Goal: Transaction & Acquisition: Purchase product/service

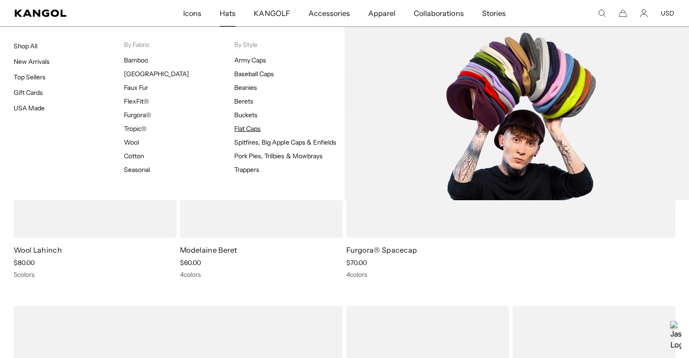
click at [244, 128] on link "Flat Caps" at bounding box center [247, 128] width 26 height 8
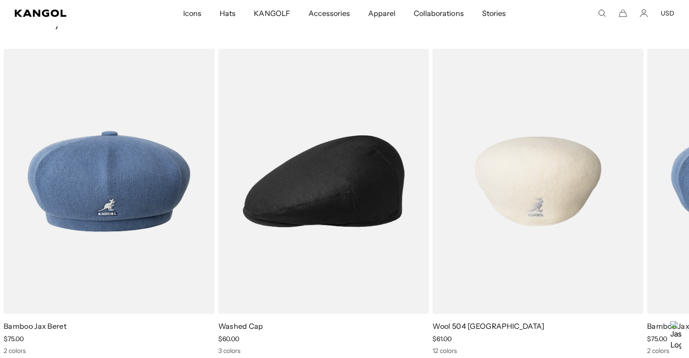
click at [551, 162] on img "3 of 3" at bounding box center [538, 181] width 211 height 265
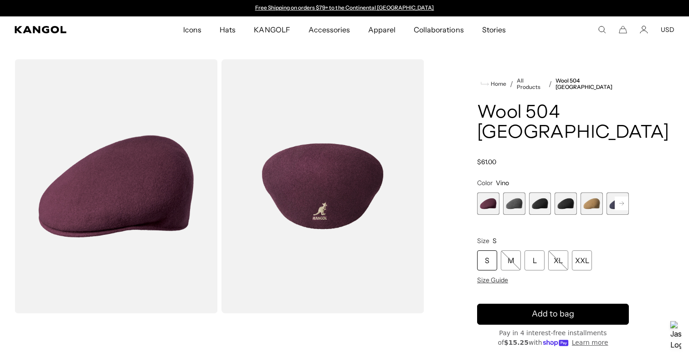
click at [570, 192] on span "4 of 12" at bounding box center [566, 203] width 22 height 22
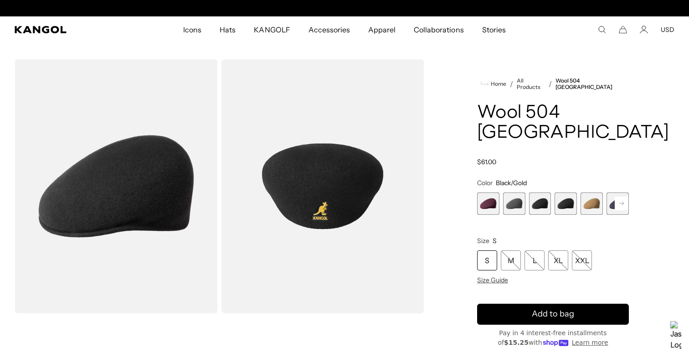
scroll to position [0, 188]
click at [534, 192] on span "3 of 12" at bounding box center [540, 203] width 22 height 22
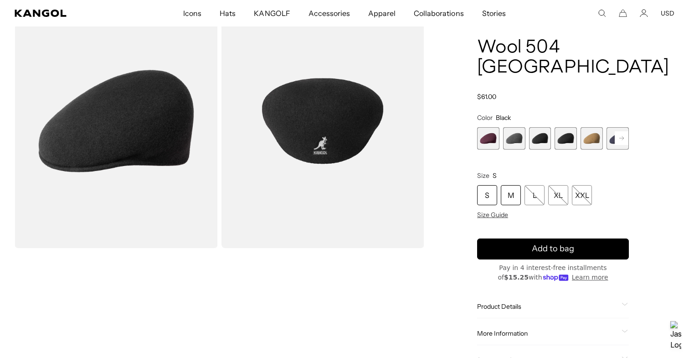
click at [511, 185] on div "M" at bounding box center [511, 195] width 20 height 20
click at [512, 185] on div "M" at bounding box center [511, 195] width 20 height 20
click at [499, 211] on span "Size Guide" at bounding box center [492, 215] width 31 height 8
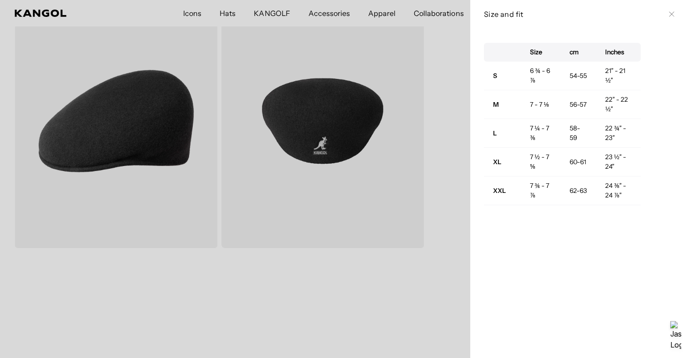
click at [668, 13] on div "Size and fit Close" at bounding box center [580, 14] width 192 height 10
click at [673, 15] on icon at bounding box center [671, 13] width 5 height 5
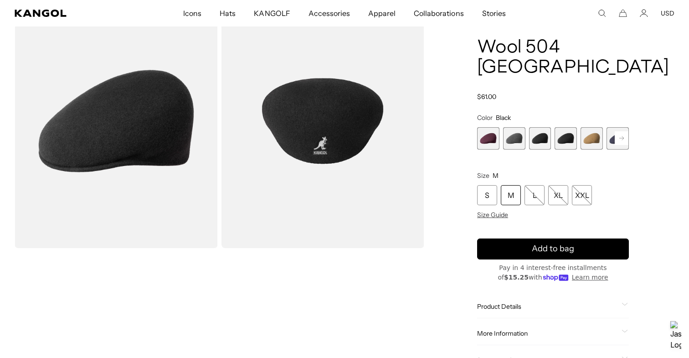
click at [513, 185] on div "M" at bounding box center [511, 195] width 20 height 20
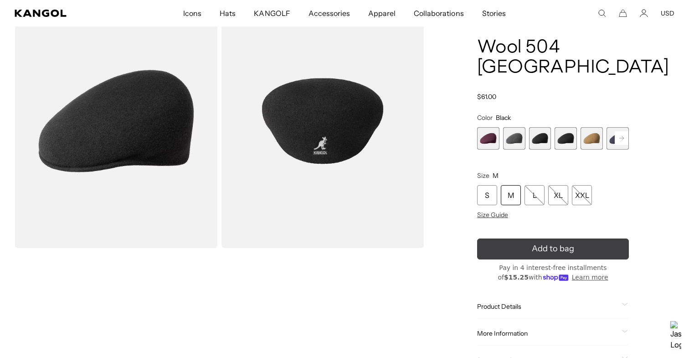
click at [541, 243] on span "Add to bag" at bounding box center [553, 249] width 42 height 12
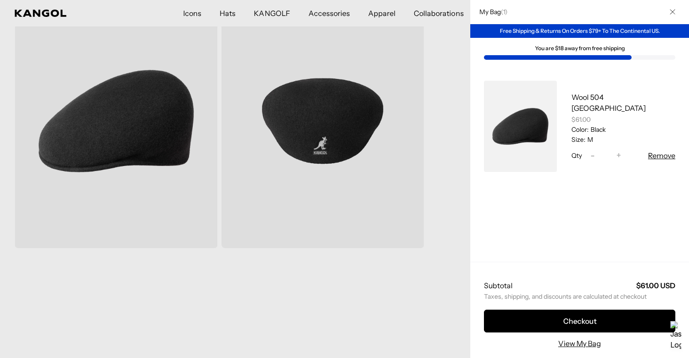
click at [393, 314] on div at bounding box center [344, 179] width 689 height 358
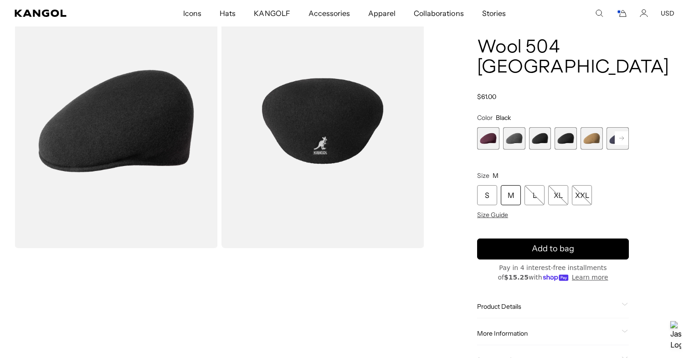
click at [334, 143] on img "Gallery Viewer" at bounding box center [323, 121] width 203 height 254
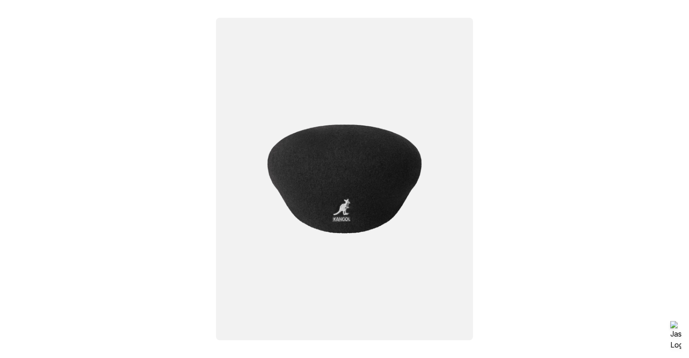
scroll to position [0, 0]
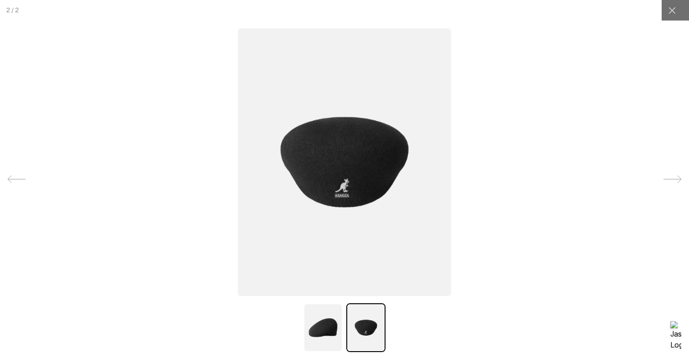
click at [140, 203] on div at bounding box center [344, 179] width 689 height 358
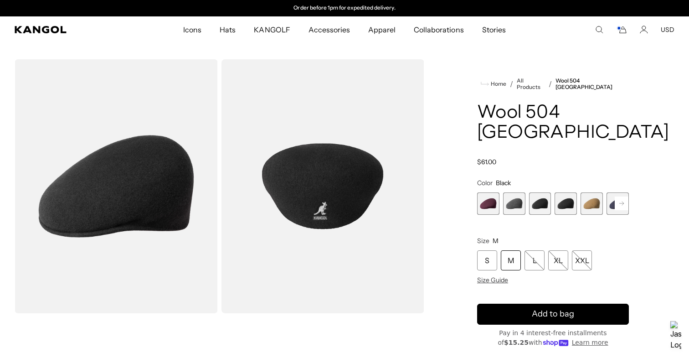
click at [324, 207] on img "Gallery Viewer" at bounding box center [323, 186] width 203 height 254
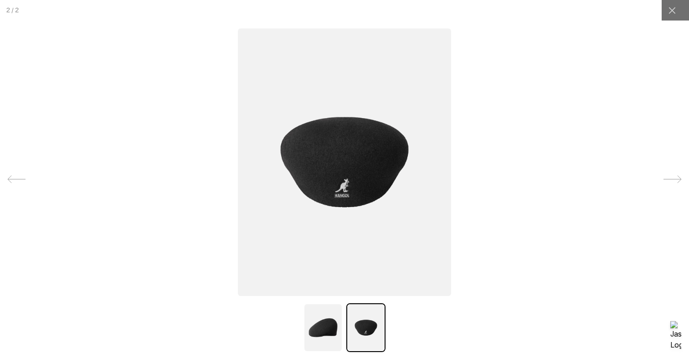
click at [581, 219] on div at bounding box center [344, 179] width 689 height 358
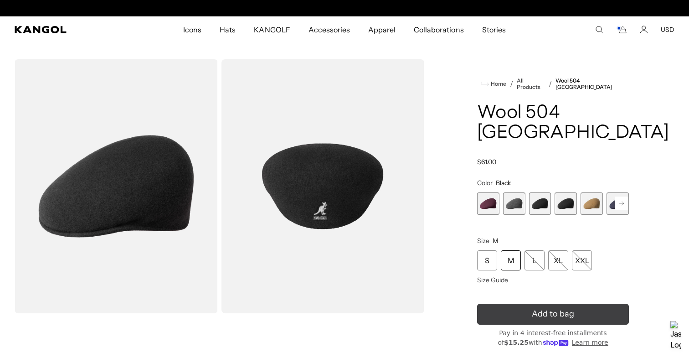
click at [558, 307] on icon "submit" at bounding box center [553, 314] width 14 height 14
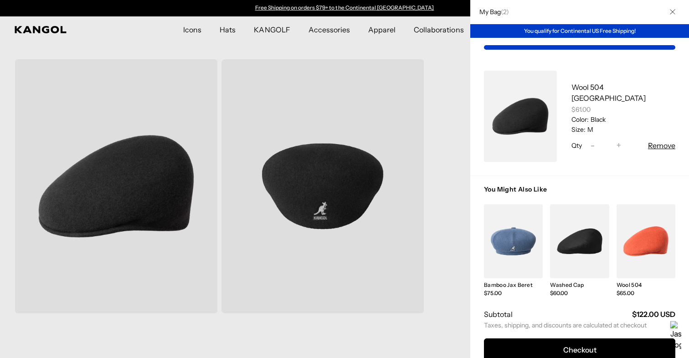
click at [600, 145] on button "Decrease quantity for Wool 504 USA -" at bounding box center [593, 145] width 14 height 11
type input "*"
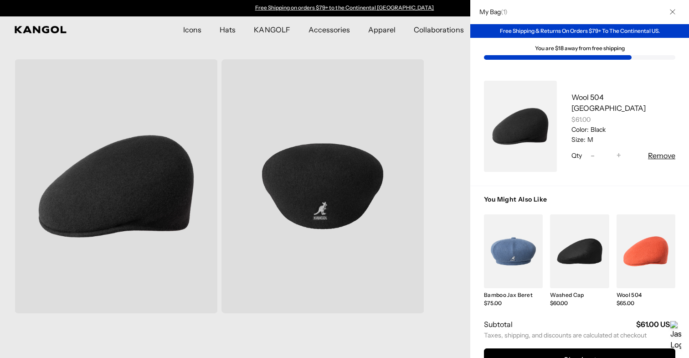
click at [451, 50] on div at bounding box center [344, 179] width 689 height 358
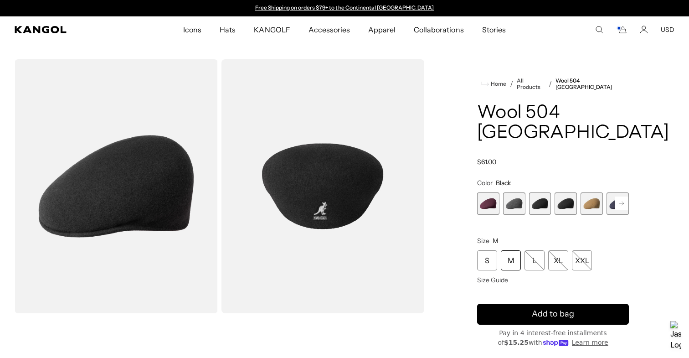
click at [451, 50] on section "Loading... Home / All Products / Wool 504 USA Wool 504 USA Regular price $61.00" at bounding box center [344, 252] width 689 height 418
click at [512, 250] on div "M" at bounding box center [511, 260] width 20 height 20
click at [641, 31] on icon "Account" at bounding box center [644, 30] width 8 height 8
